Goal: Transaction & Acquisition: Purchase product/service

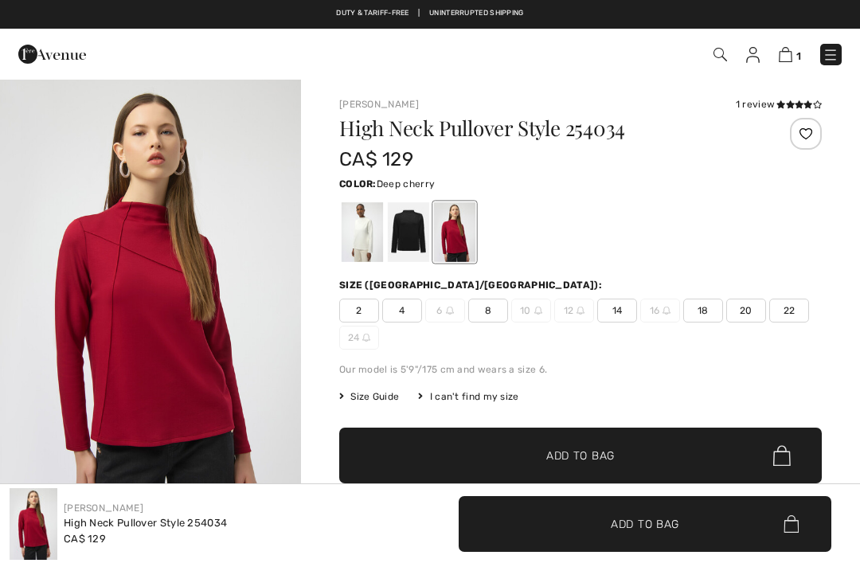
click at [720, 48] on img at bounding box center [720, 55] width 14 height 14
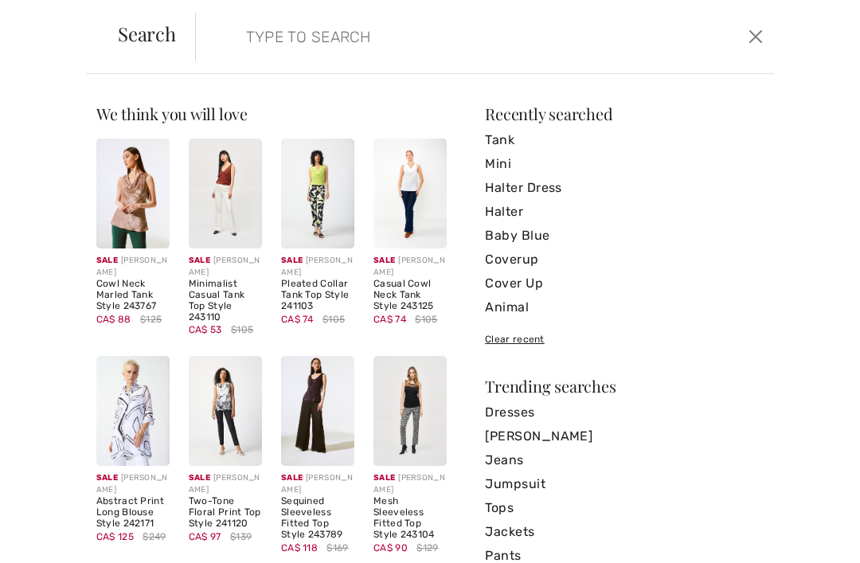
click at [365, 35] on input "search" at bounding box center [425, 37] width 383 height 48
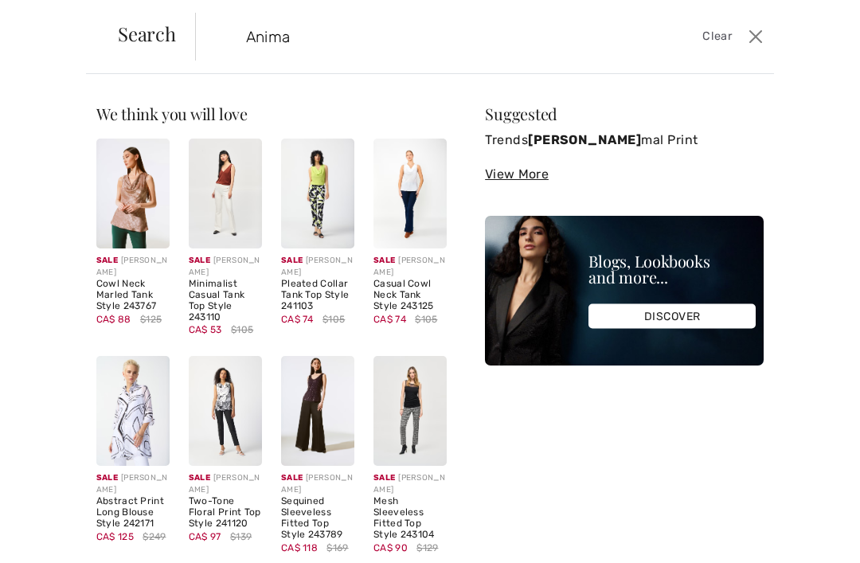
type input "Animal"
click at [588, 136] on link "Trends Animal Print" at bounding box center [624, 140] width 279 height 24
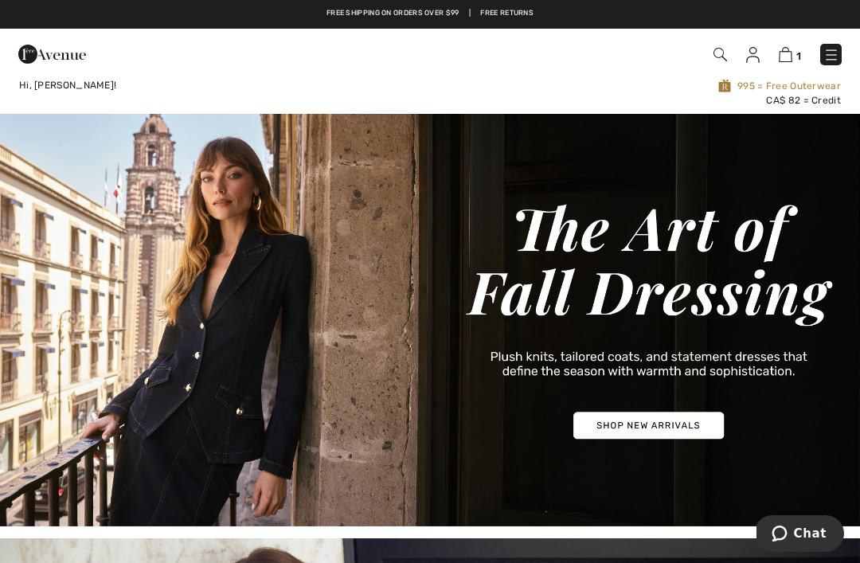
click at [724, 53] on img at bounding box center [720, 55] width 14 height 14
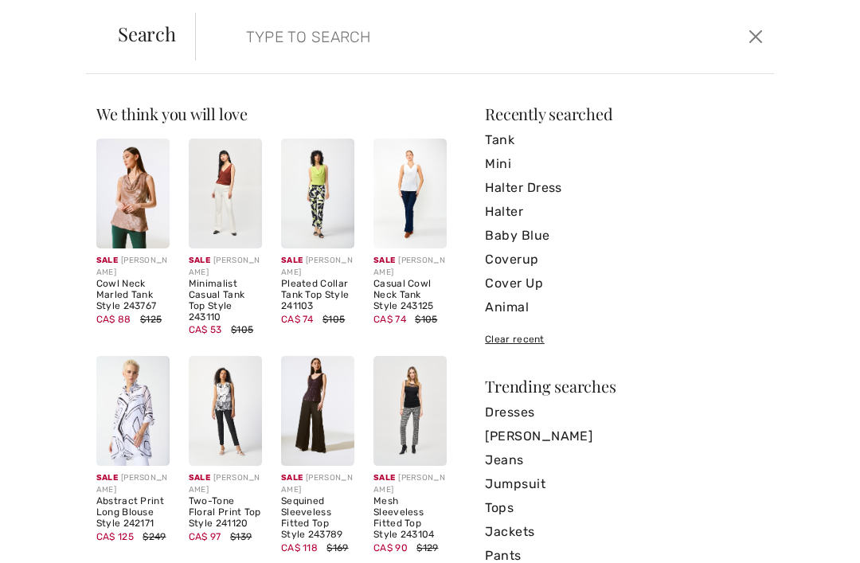
click at [514, 306] on link "Animal" at bounding box center [624, 307] width 279 height 24
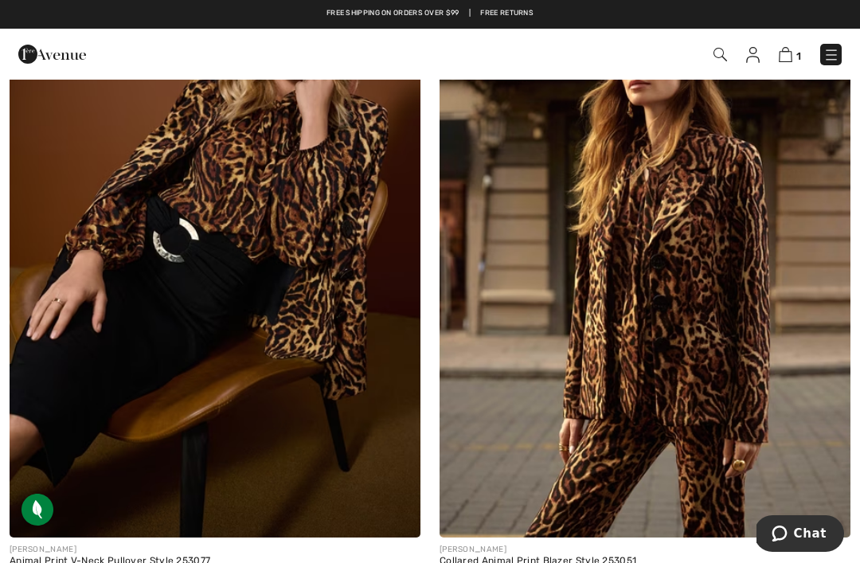
scroll to position [12054, 0]
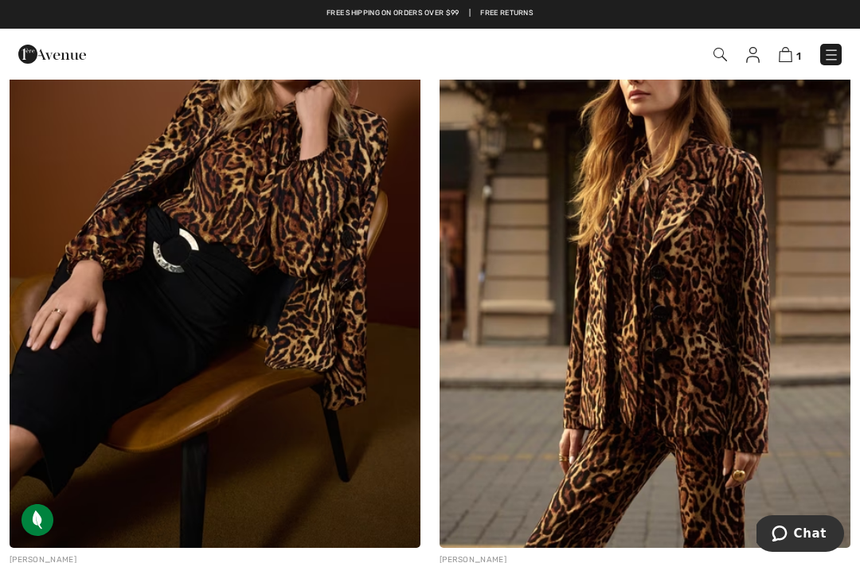
click at [277, 241] on img at bounding box center [215, 240] width 411 height 616
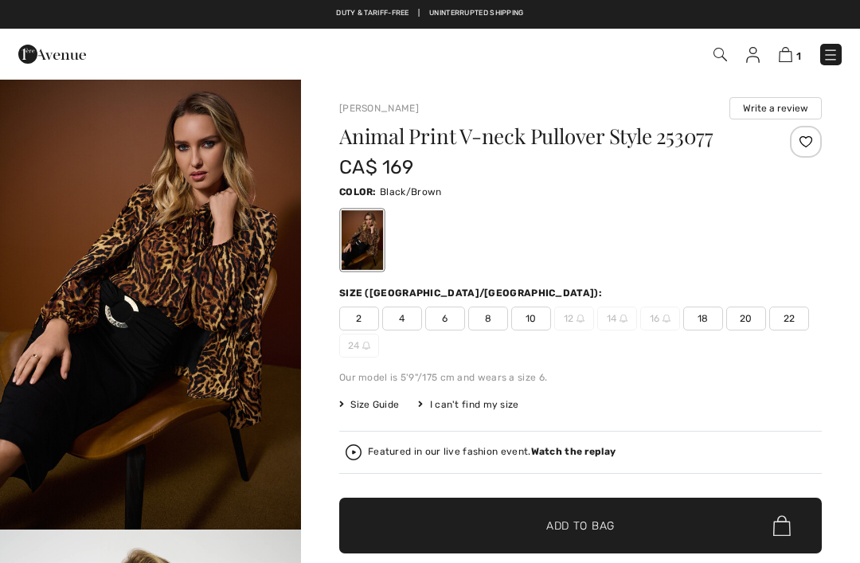
checkbox input "true"
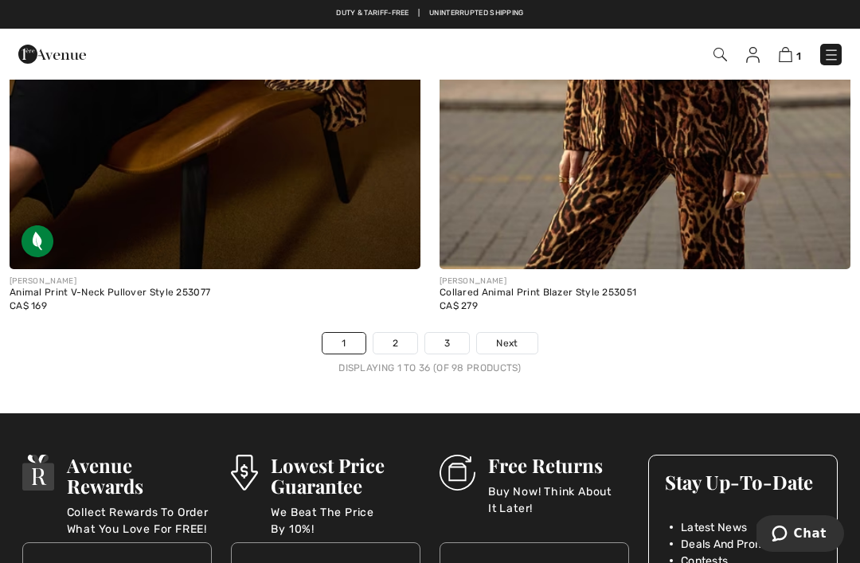
scroll to position [12282, 0]
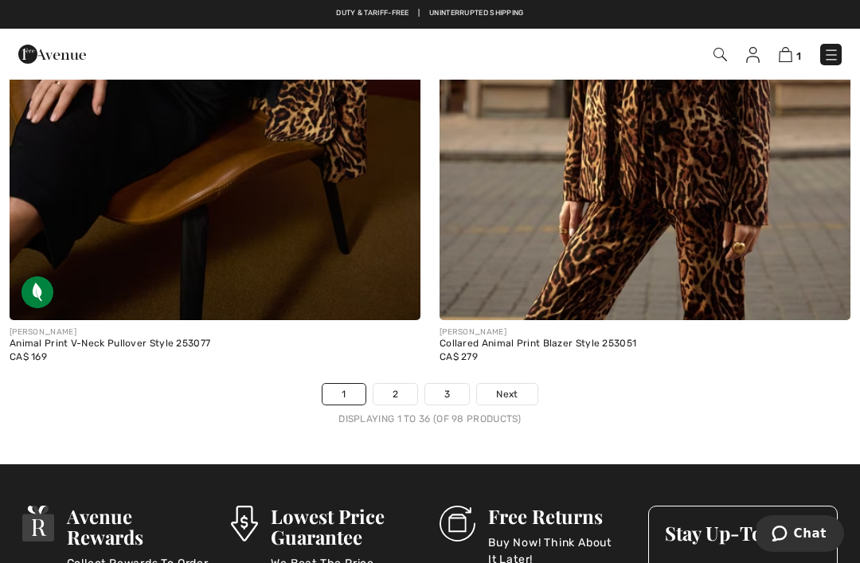
click at [399, 384] on link "2" at bounding box center [395, 394] width 44 height 21
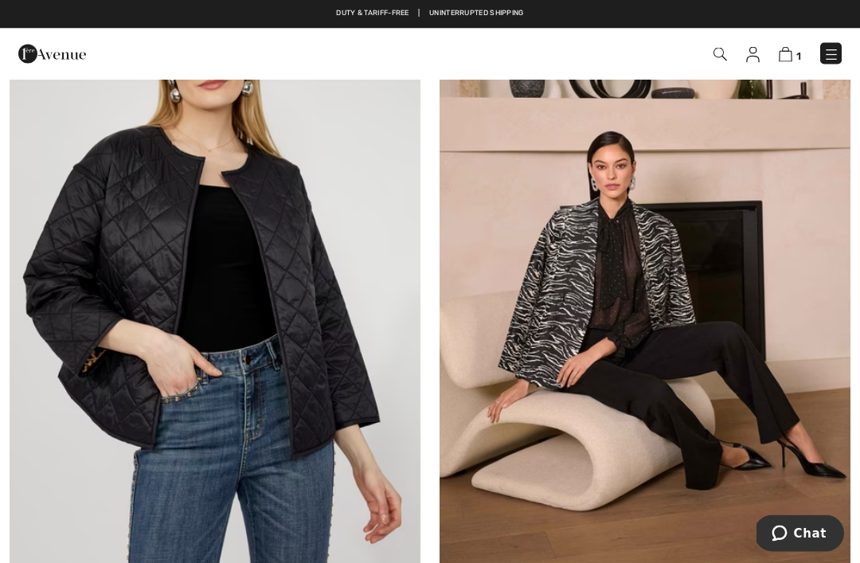
scroll to position [9309, 0]
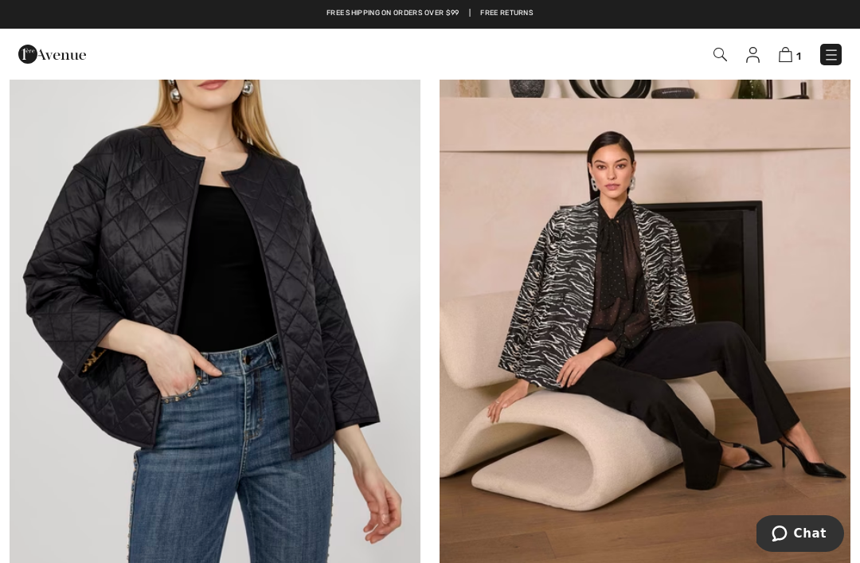
click at [366, 396] on img at bounding box center [215, 270] width 411 height 616
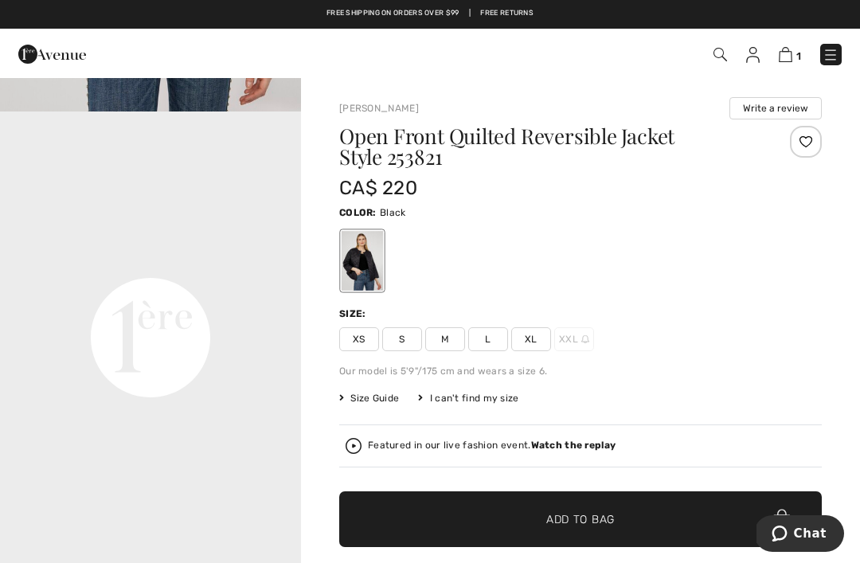
scroll to position [872, 0]
click at [467, 9] on link "Duty & tariff-free | Uninterrupted shipping" at bounding box center [429, 13] width 187 height 8
click at [498, 10] on link "Duty & tariff-free | Uninterrupted shipping" at bounding box center [429, 13] width 187 height 8
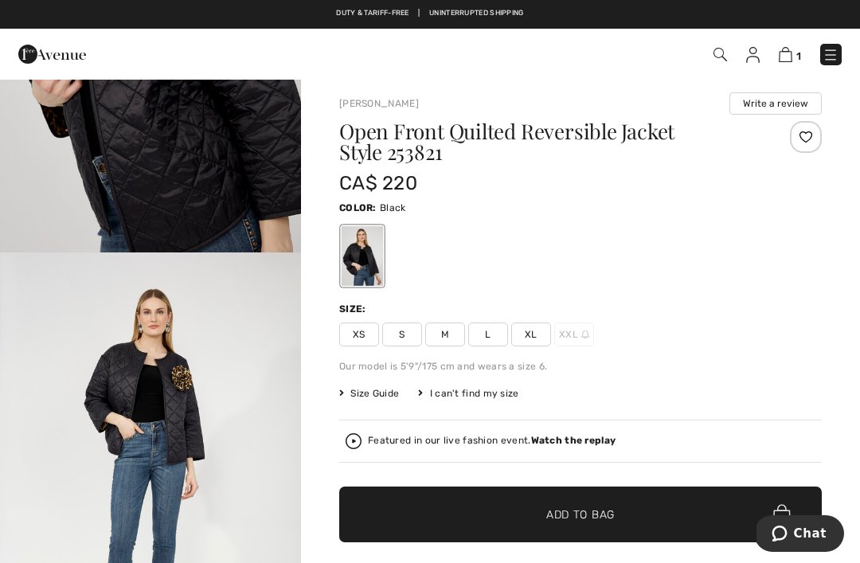
scroll to position [0, 0]
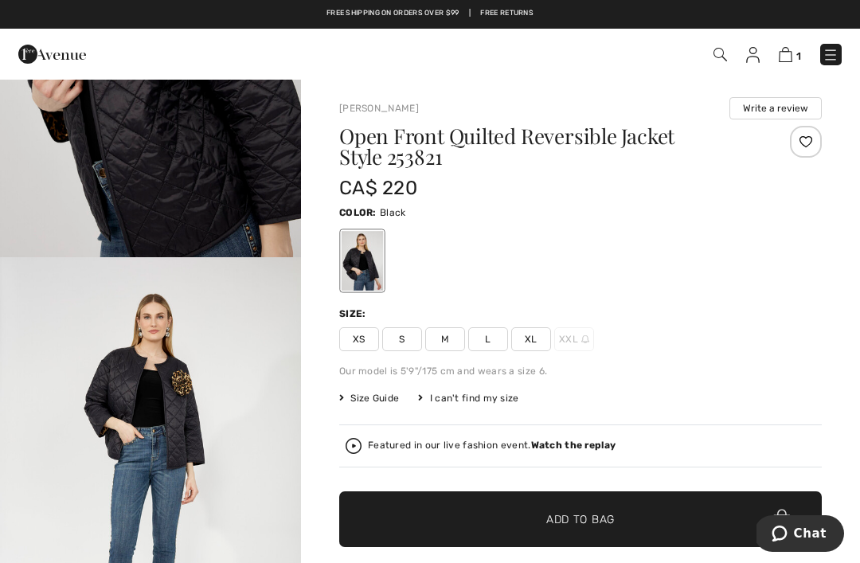
click at [441, 343] on span "M" at bounding box center [445, 339] width 40 height 24
click at [364, 400] on span "Size Guide" at bounding box center [369, 398] width 60 height 14
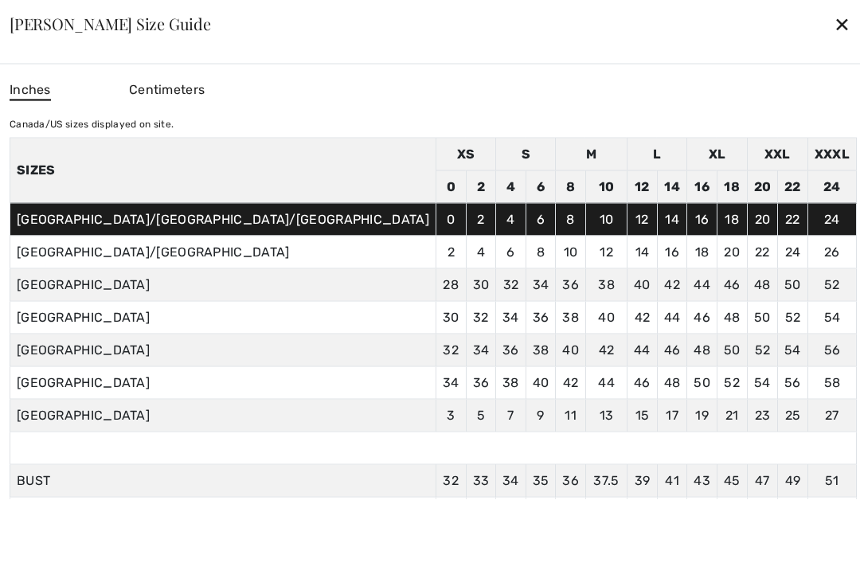
click at [834, 21] on div "✕" at bounding box center [842, 23] width 17 height 33
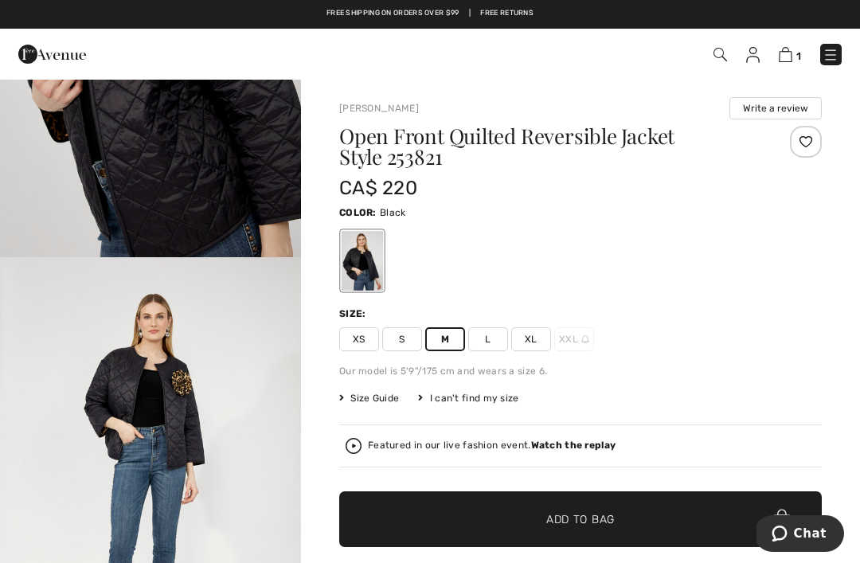
click at [523, 517] on span "✔ Added to Bag" at bounding box center [556, 519] width 97 height 17
click at [377, 1] on div "Duty & tariff-free | Uninterrupted shipping Free shipping on orders over $99 | …" at bounding box center [430, 14] width 860 height 29
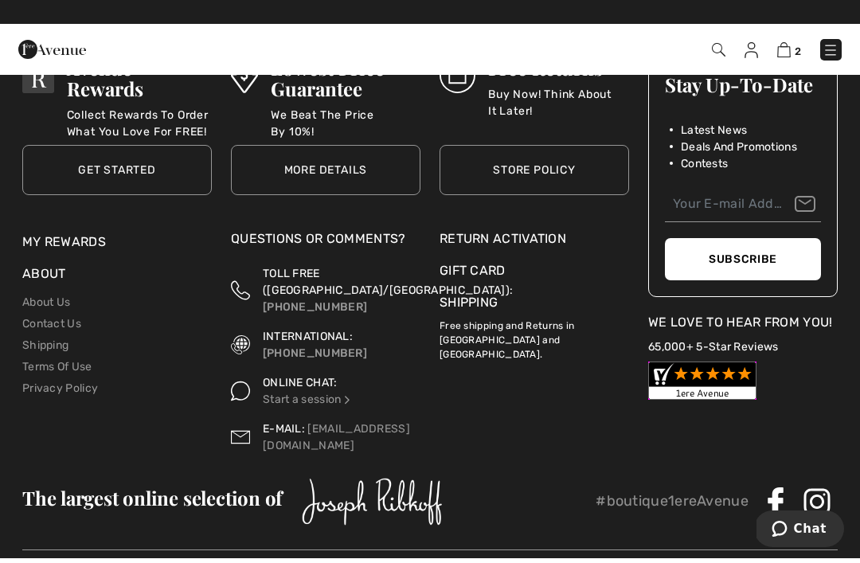
scroll to position [2613, 0]
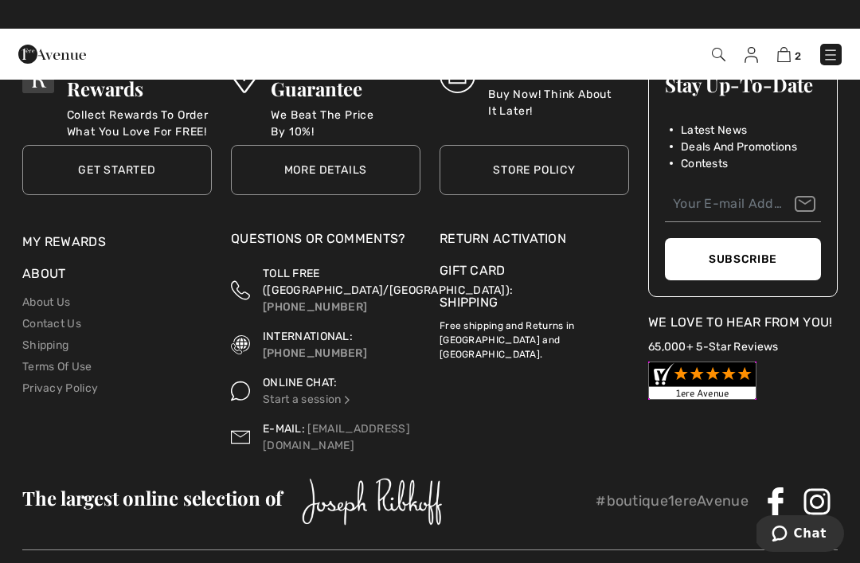
click at [459, 295] on link "Shipping" at bounding box center [468, 302] width 58 height 15
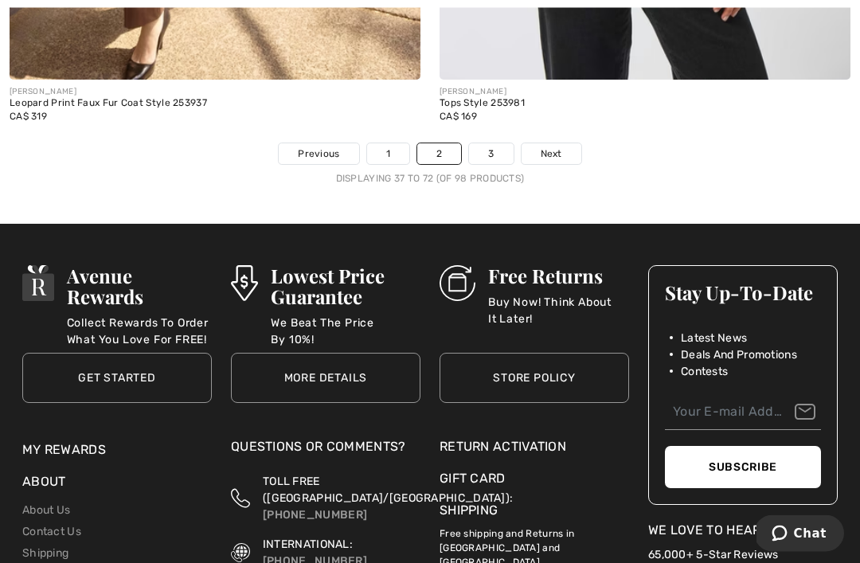
scroll to position [12522, 0]
click at [502, 145] on link "3" at bounding box center [491, 153] width 44 height 21
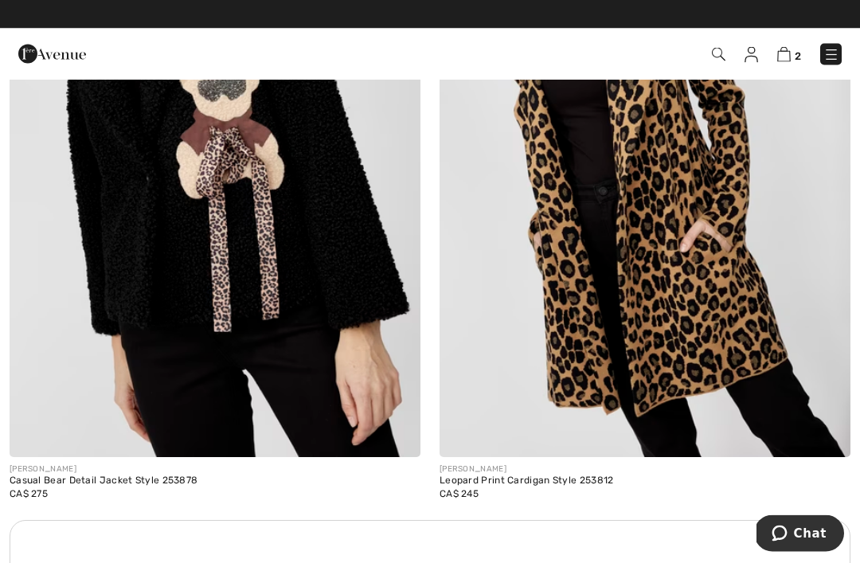
scroll to position [7934, 0]
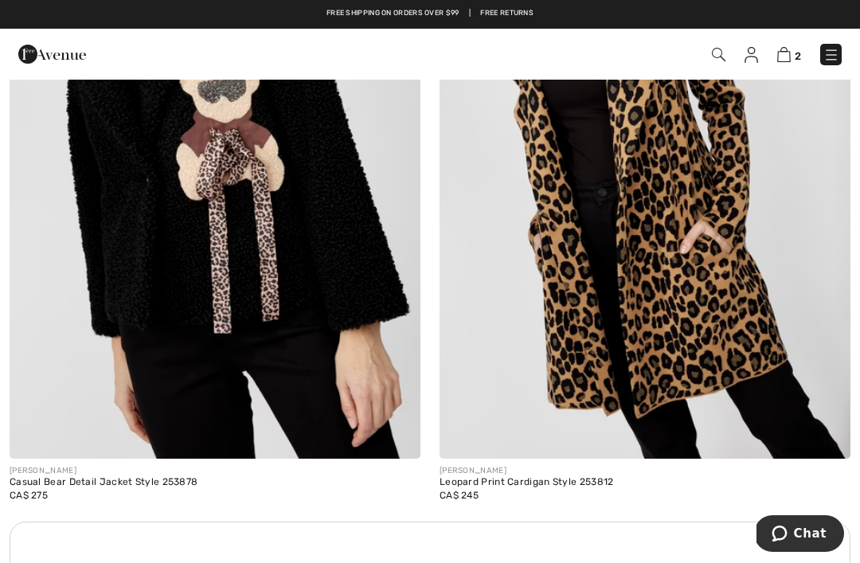
click at [595, 257] on img at bounding box center [644, 150] width 411 height 616
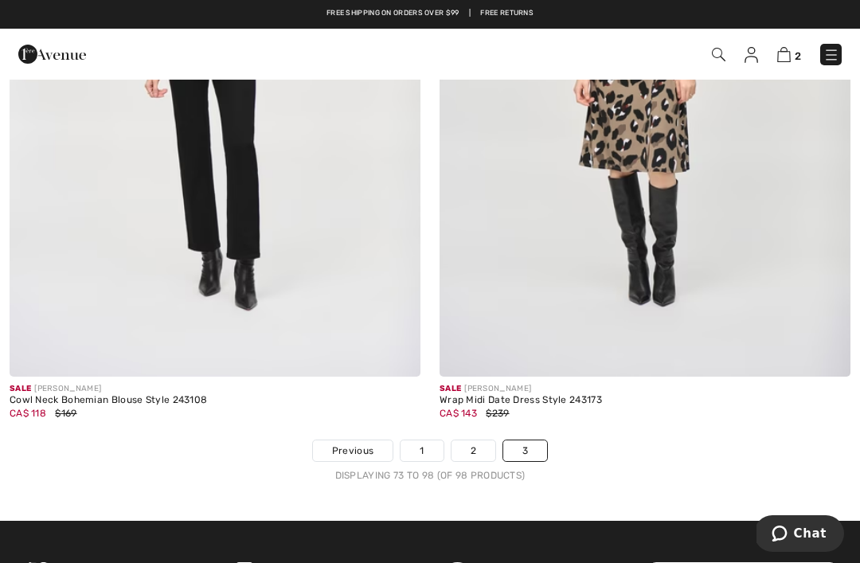
scroll to position [8830, 0]
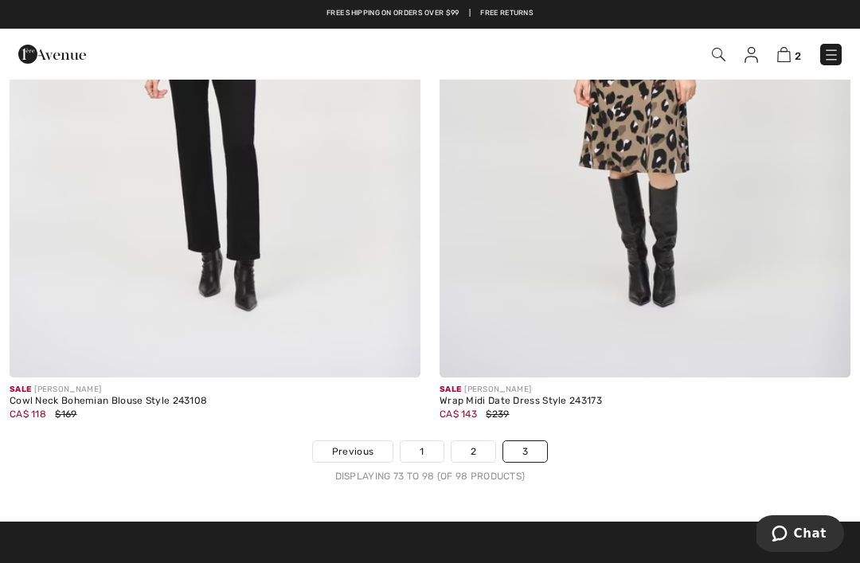
click at [416, 443] on link "1" at bounding box center [421, 451] width 42 height 21
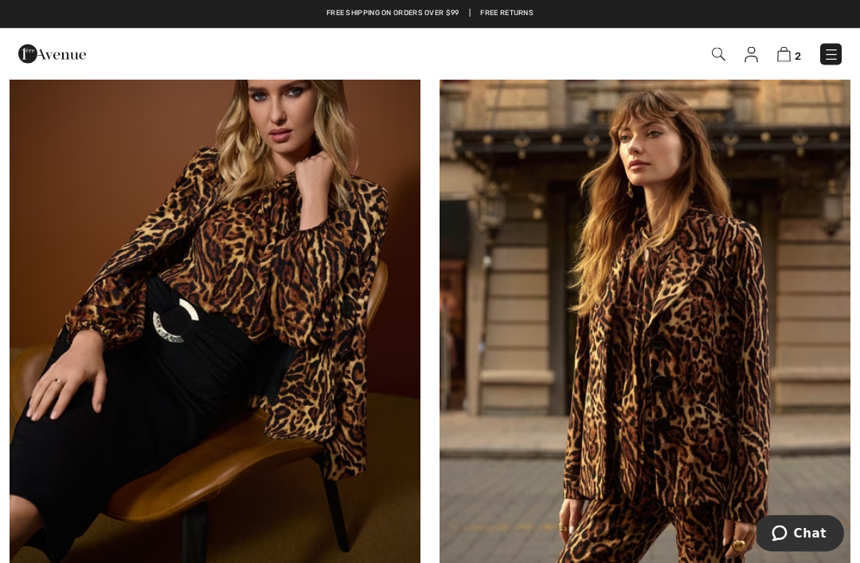
scroll to position [11983, 0]
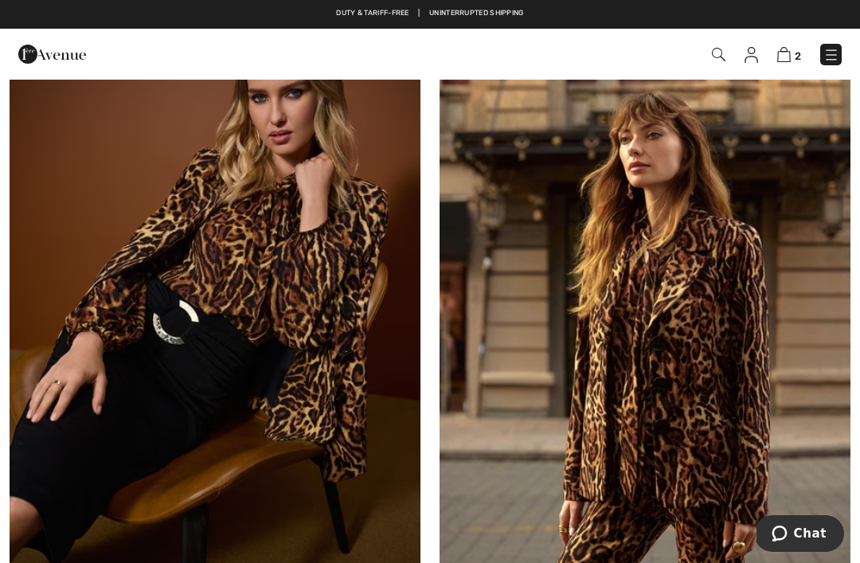
click at [213, 296] on img at bounding box center [215, 311] width 411 height 616
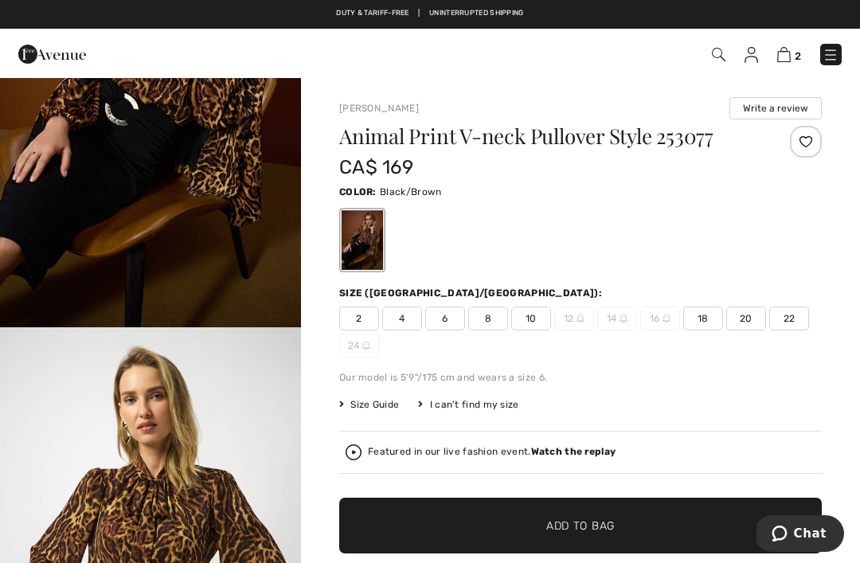
scroll to position [170, 0]
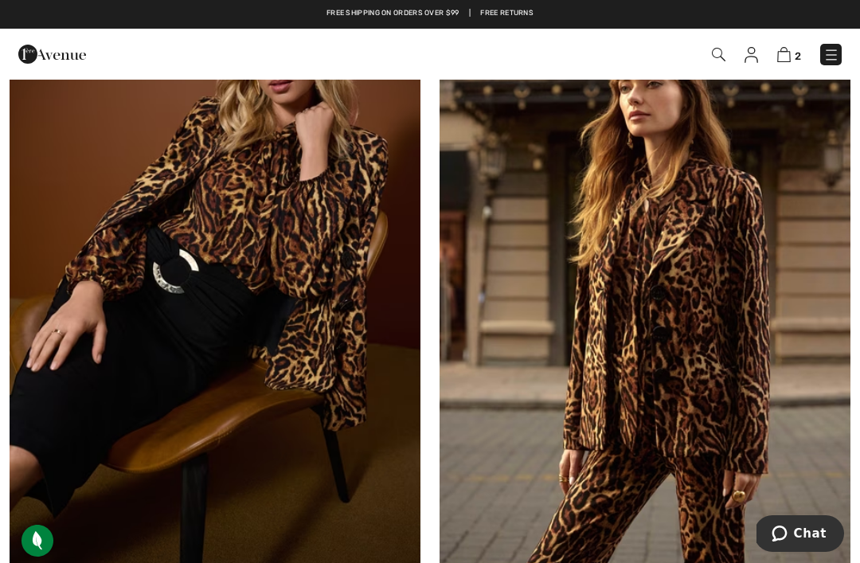
click at [113, 337] on img at bounding box center [215, 260] width 411 height 616
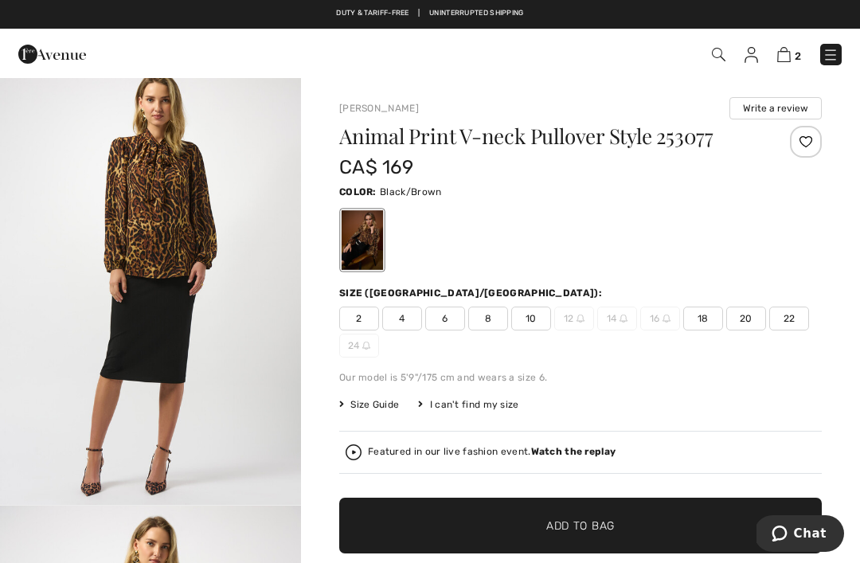
scroll to position [1825, 0]
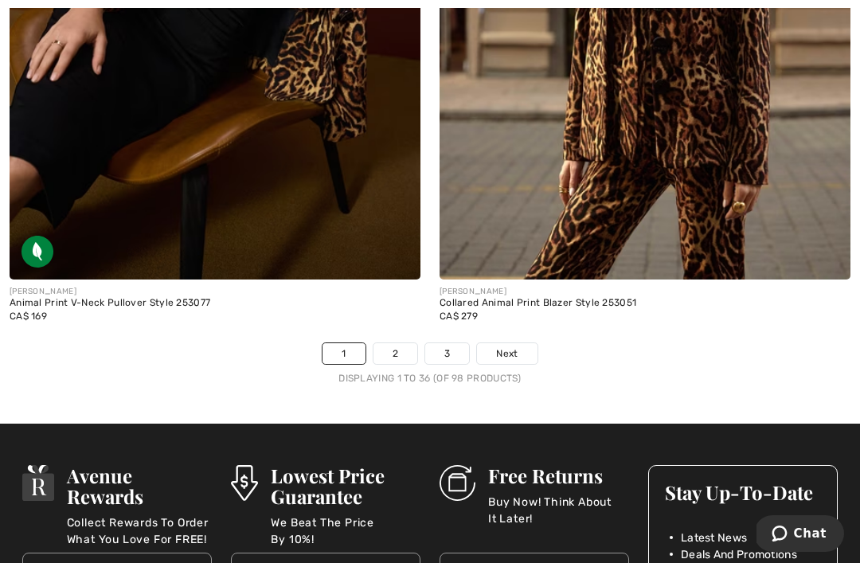
scroll to position [12319, 0]
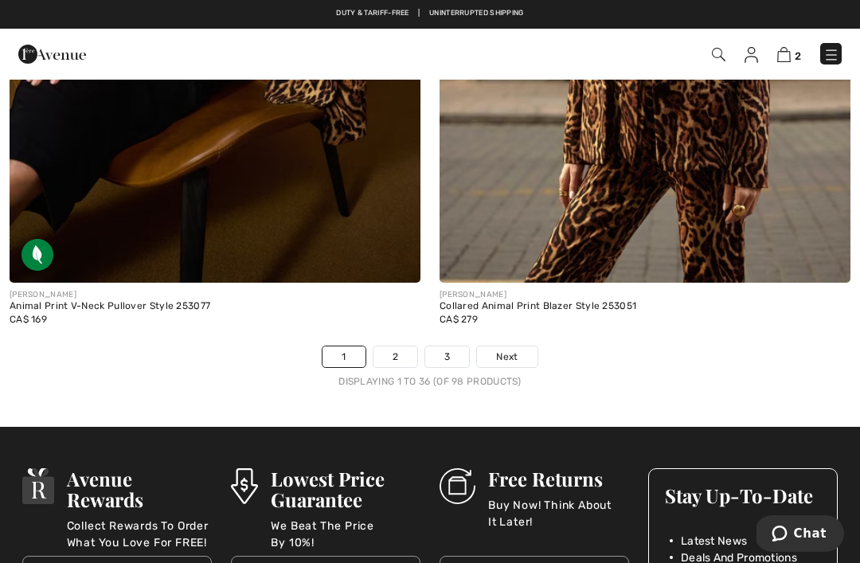
click at [389, 346] on link "2" at bounding box center [395, 356] width 44 height 21
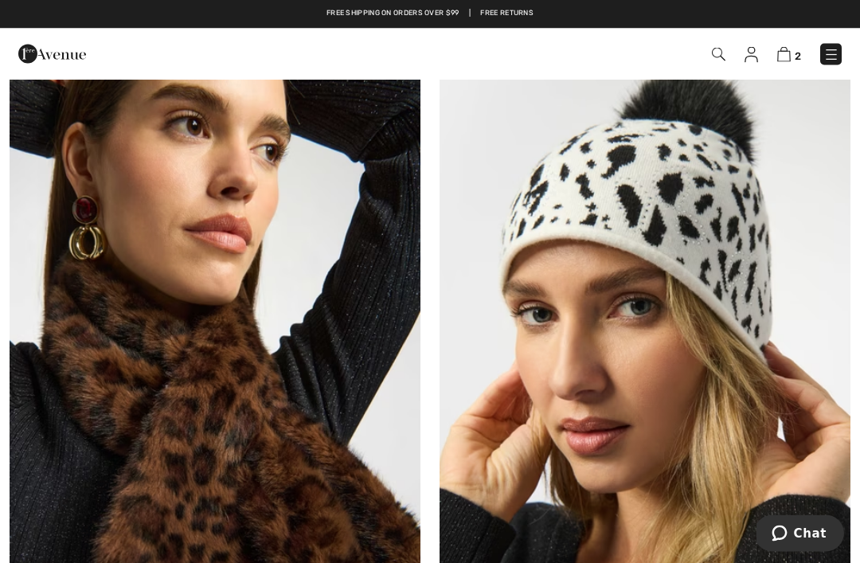
scroll to position [11214, 0]
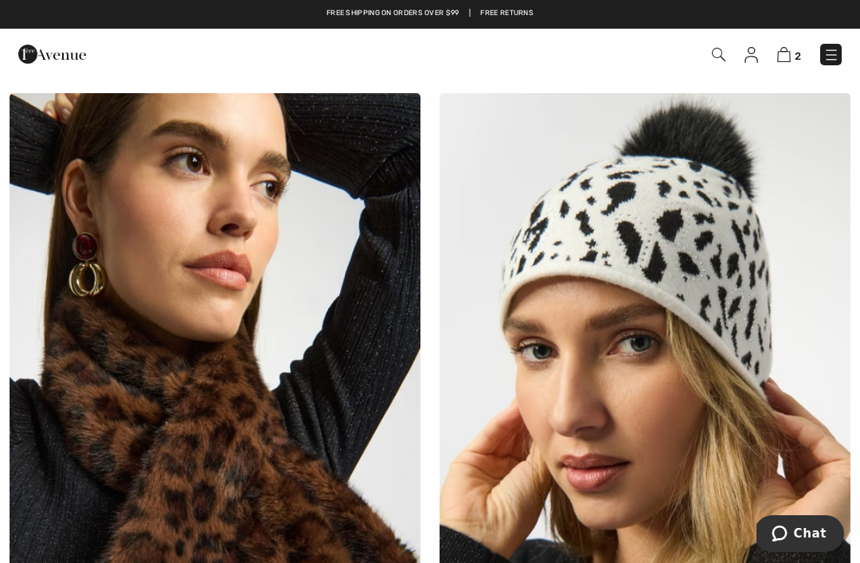
click at [785, 58] on img at bounding box center [784, 54] width 14 height 15
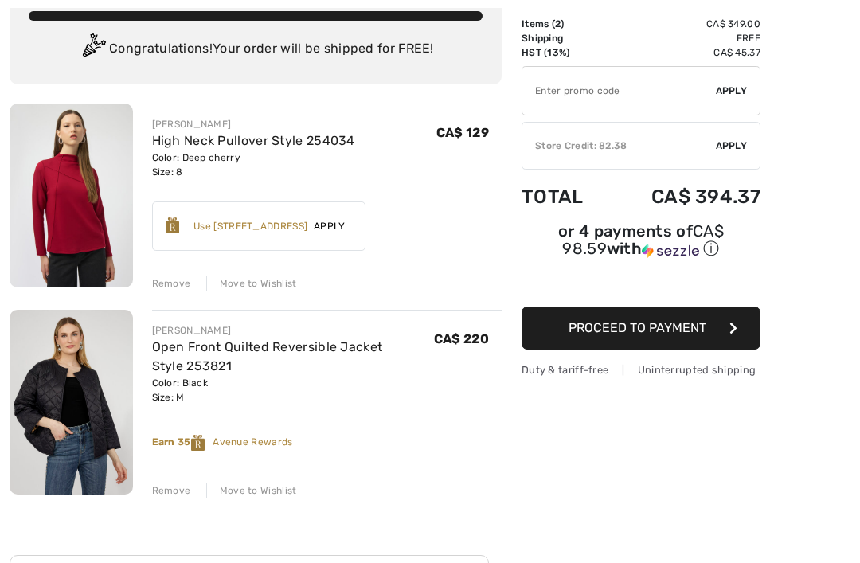
scroll to position [109, 0]
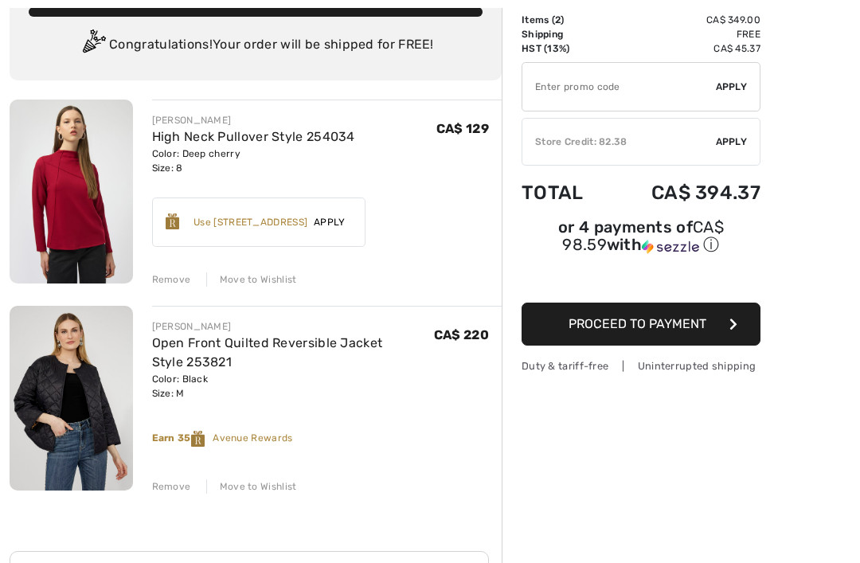
click at [170, 283] on div "Remove" at bounding box center [171, 279] width 39 height 14
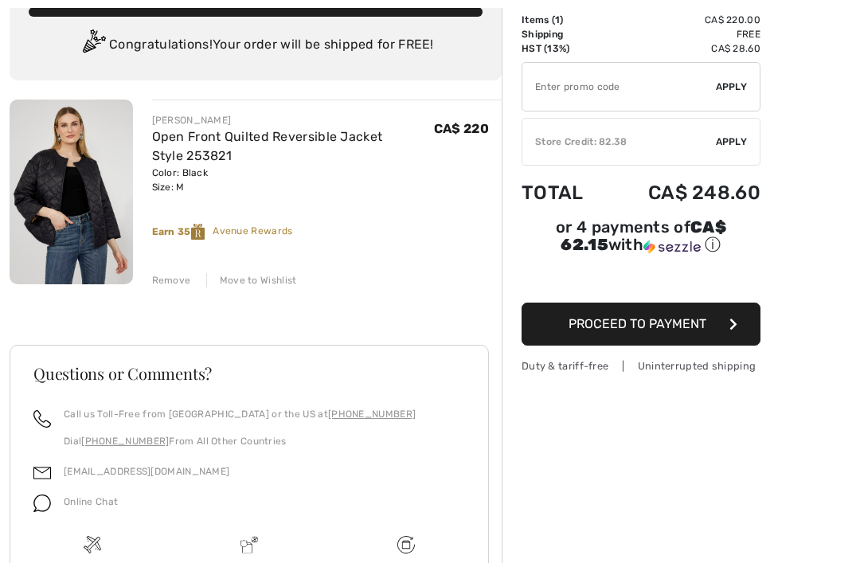
click at [225, 139] on link "Open Front Quilted Reversible Jacket Style 253821" at bounding box center [267, 146] width 231 height 34
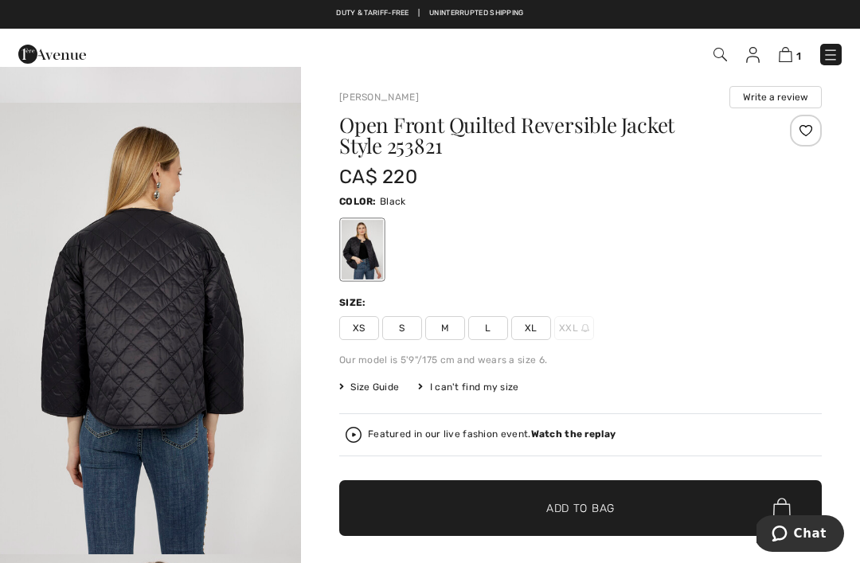
scroll to position [12, 0]
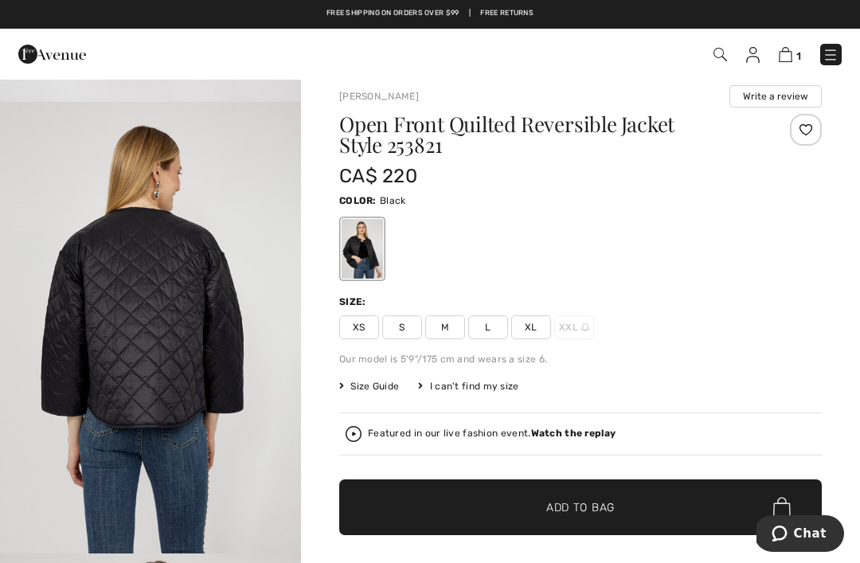
click at [783, 59] on img at bounding box center [786, 54] width 14 height 15
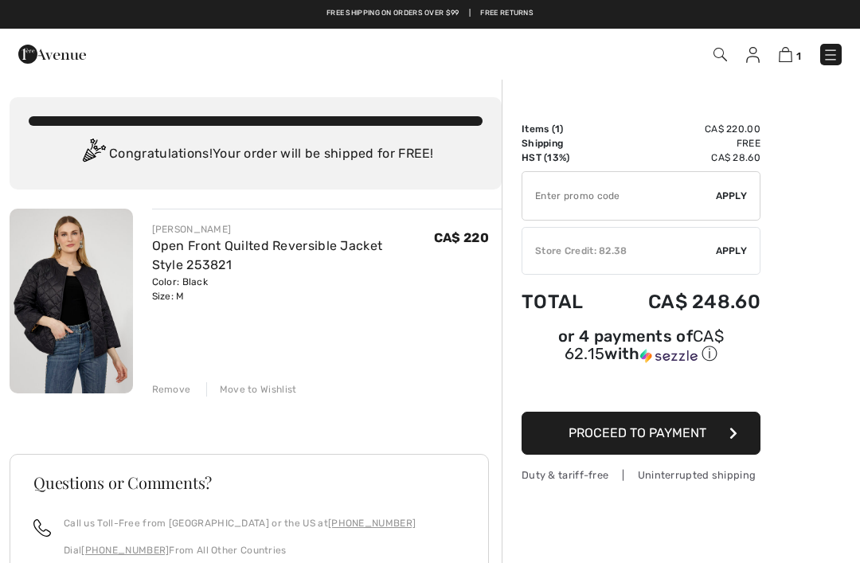
click at [757, 49] on img at bounding box center [753, 55] width 14 height 16
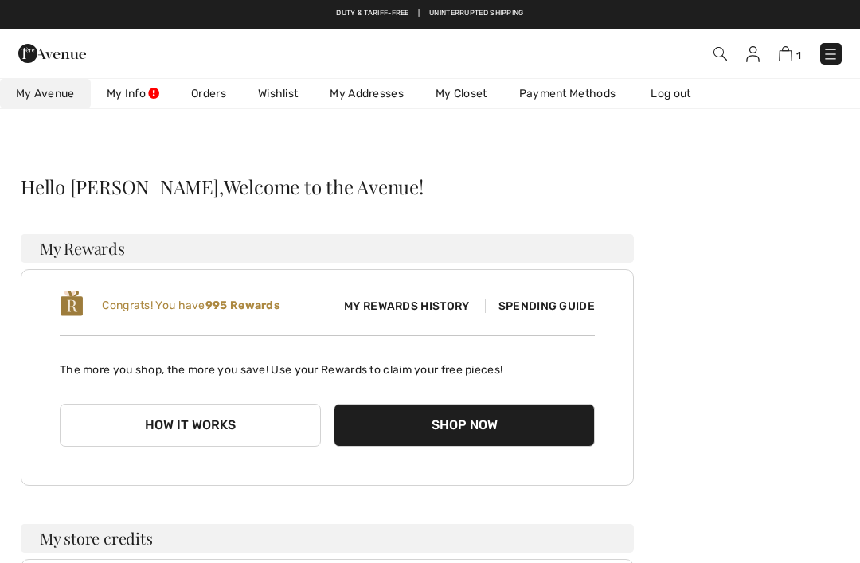
click at [783, 55] on img at bounding box center [786, 53] width 14 height 15
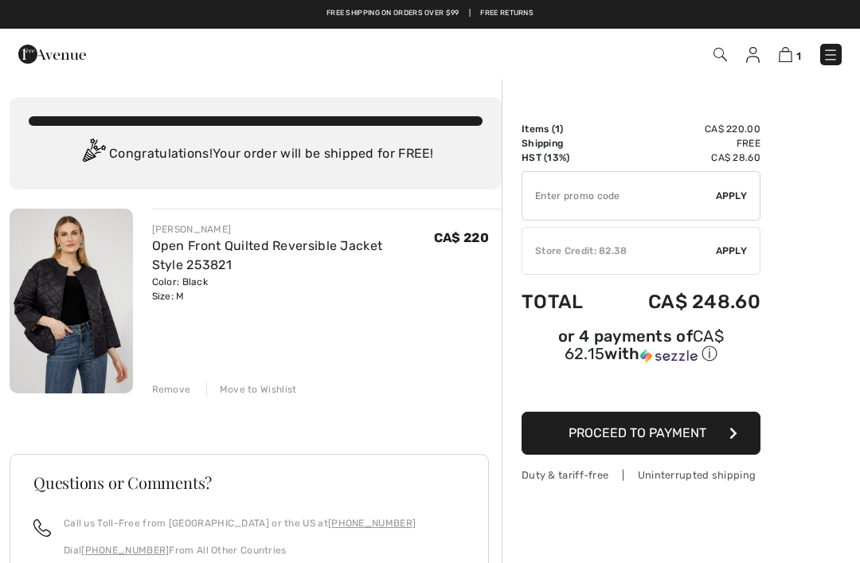
click at [732, 253] on span "Apply" at bounding box center [732, 251] width 32 height 14
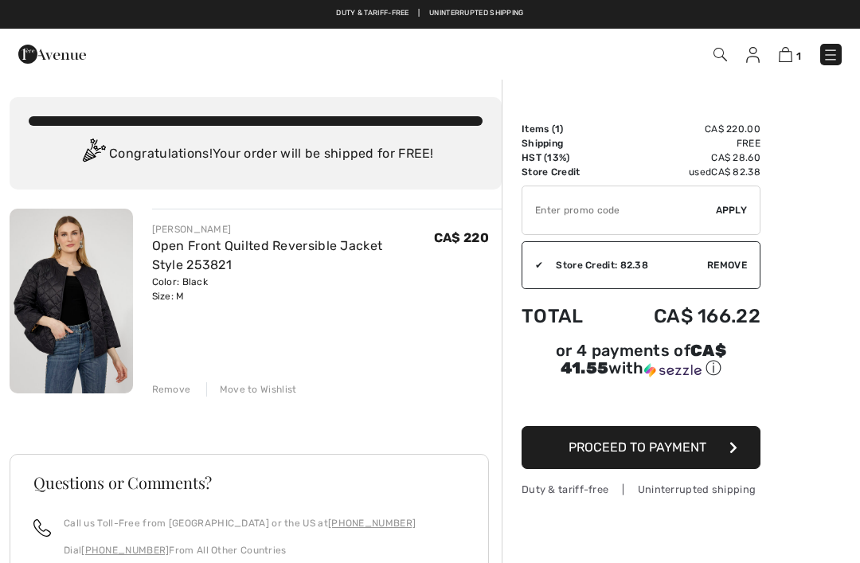
click at [662, 458] on button "Proceed to Payment" at bounding box center [640, 447] width 239 height 43
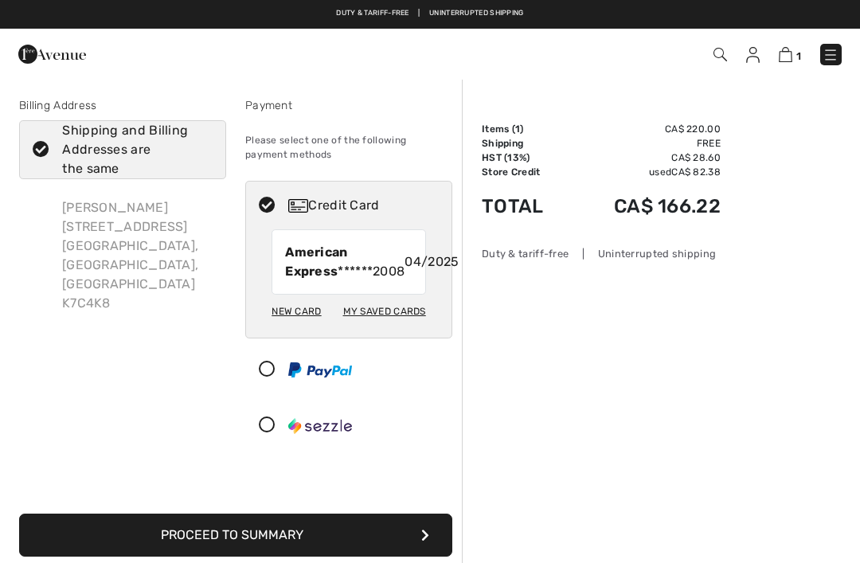
click at [301, 325] on div "New Card" at bounding box center [295, 311] width 49 height 27
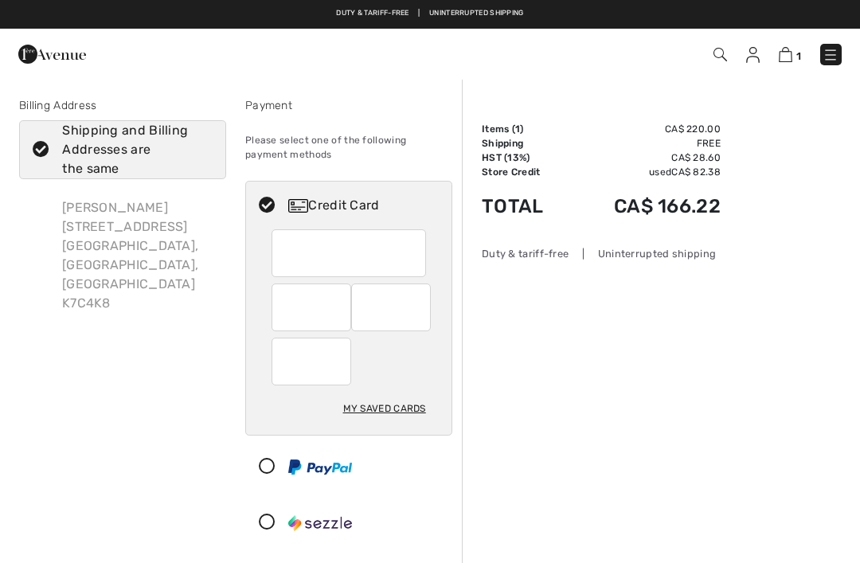
click at [387, 402] on div "My Saved Cards" at bounding box center [384, 408] width 83 height 27
radio input "true"
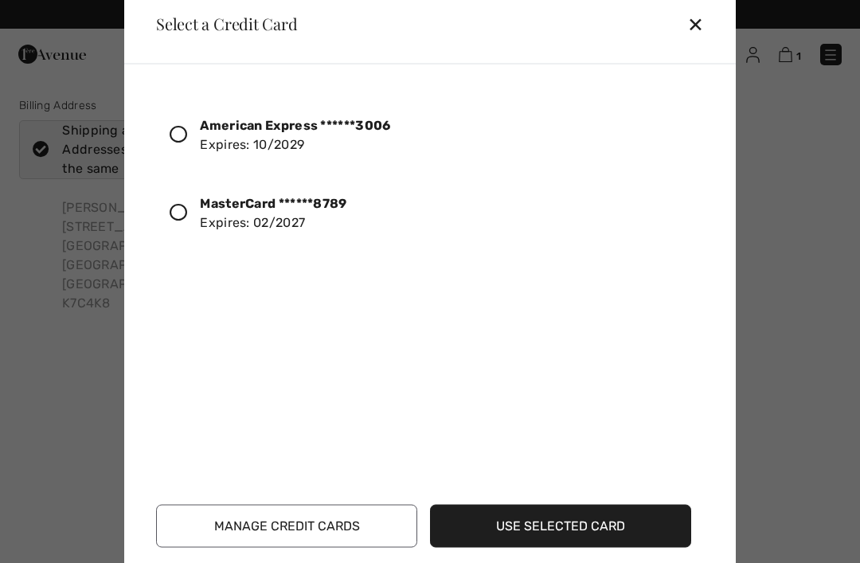
click at [185, 128] on icon at bounding box center [179, 134] width 18 height 18
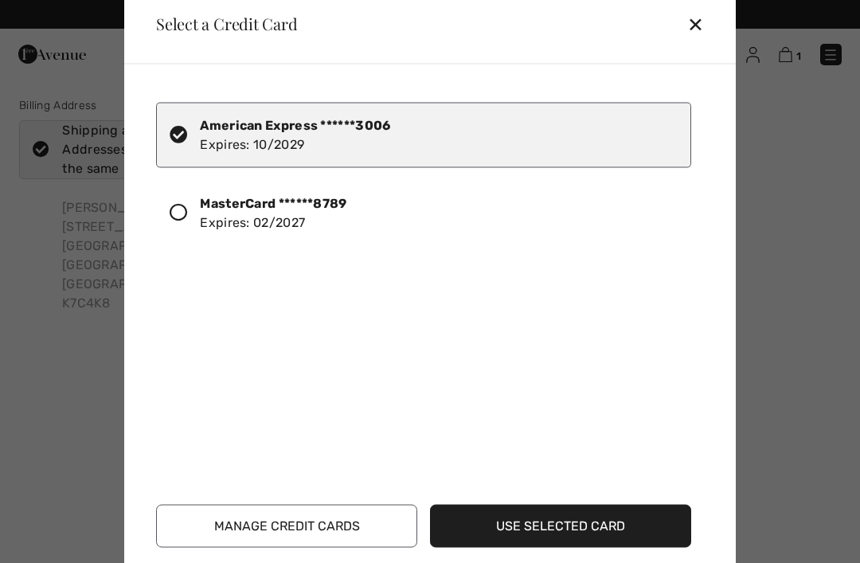
click at [621, 520] on button "Use Selected Card" at bounding box center [560, 525] width 261 height 43
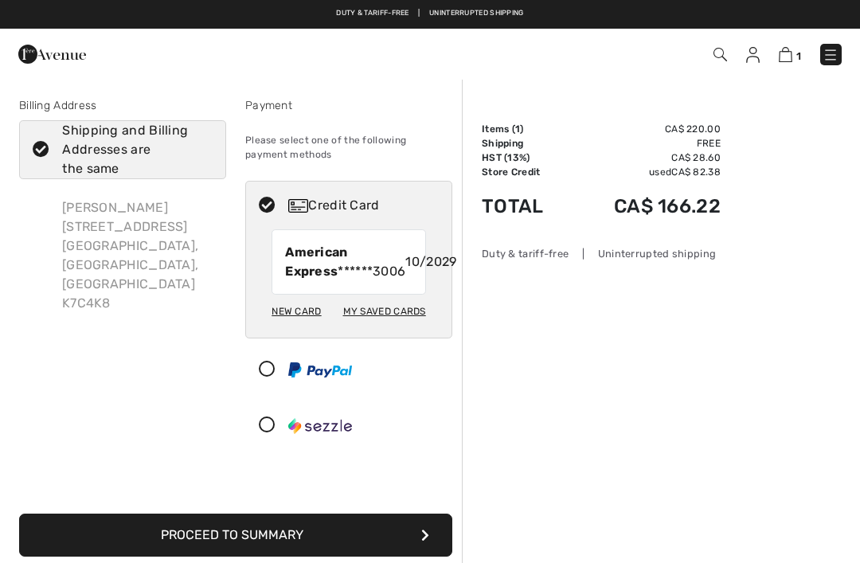
click at [376, 325] on div "My Saved Cards" at bounding box center [384, 311] width 83 height 27
radio input "true"
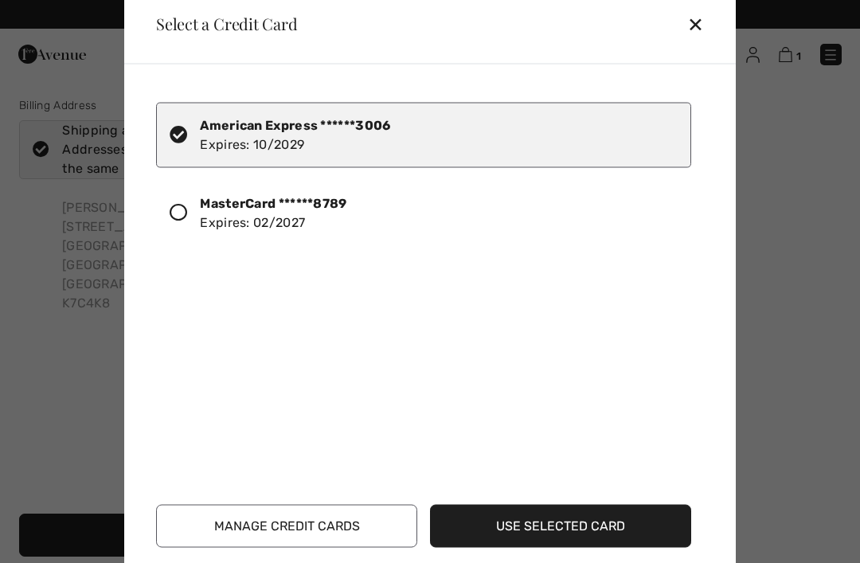
click at [697, 18] on div "✕" at bounding box center [701, 23] width 29 height 33
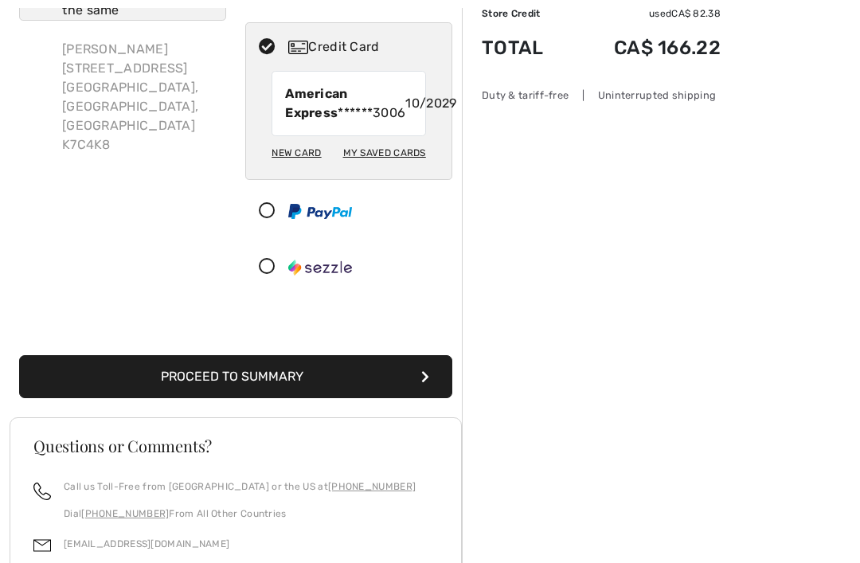
scroll to position [158, 0]
click at [677, 92] on div "Duty & tariff-free | Uninterrupted shipping" at bounding box center [601, 95] width 239 height 15
click at [395, 388] on button "Proceed to Summary" at bounding box center [235, 376] width 433 height 43
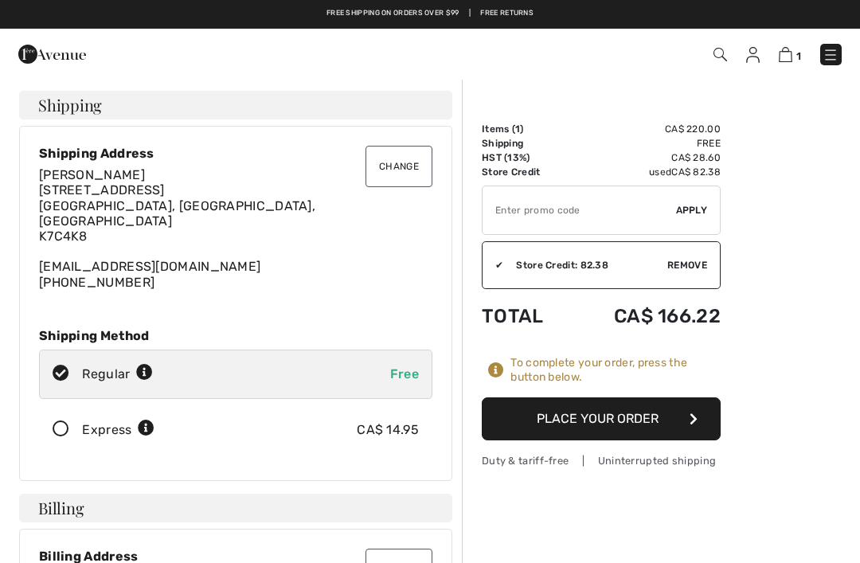
click at [637, 414] on button "Place Your Order" at bounding box center [601, 418] width 239 height 43
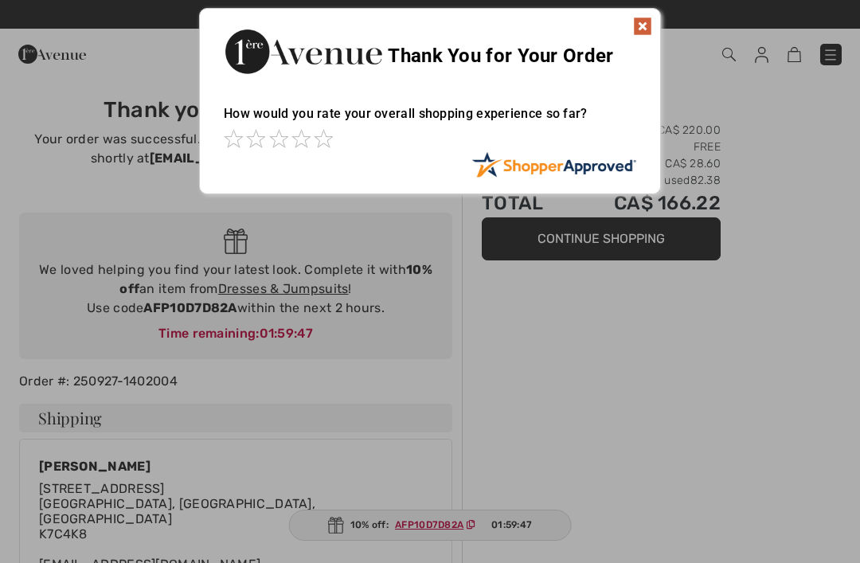
click at [634, 22] on img at bounding box center [642, 26] width 19 height 19
